Goal: Navigation & Orientation: Find specific page/section

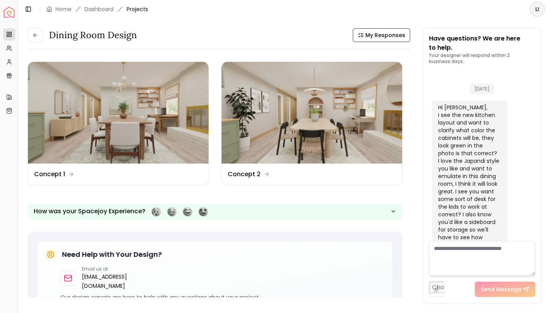
scroll to position [1047, 0]
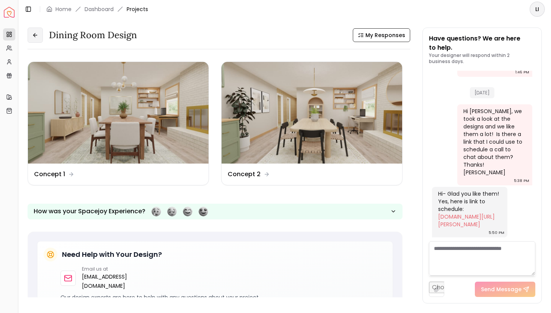
click at [39, 39] on button at bounding box center [35, 35] width 15 height 15
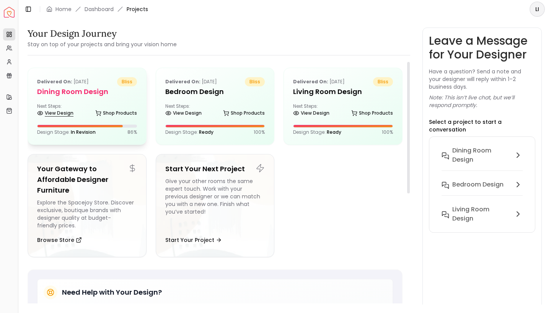
click at [65, 114] on link "View Design" at bounding box center [55, 113] width 36 height 11
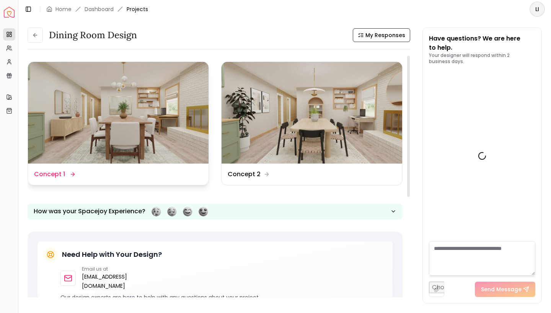
scroll to position [1047, 0]
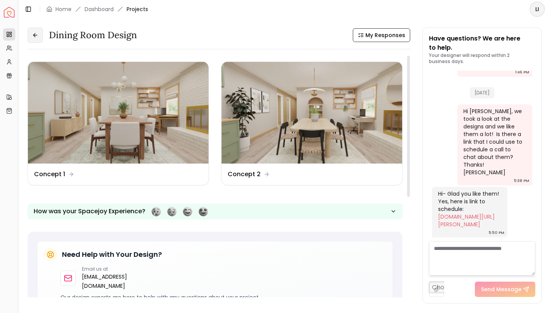
click at [36, 34] on icon at bounding box center [35, 35] width 6 height 6
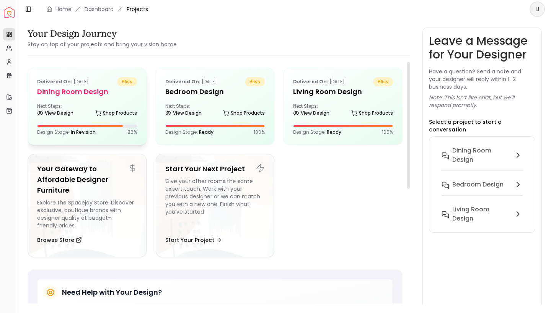
click at [48, 96] on h5 "Dining Room Design" at bounding box center [87, 91] width 100 height 11
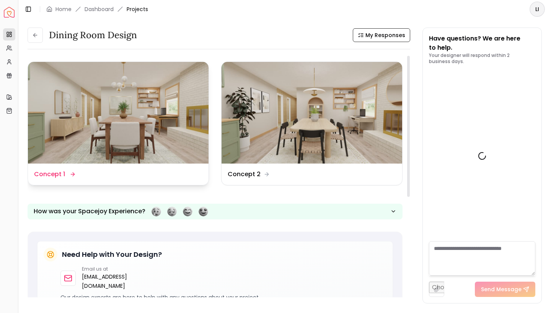
scroll to position [1047, 0]
